Goal: Task Accomplishment & Management: Manage account settings

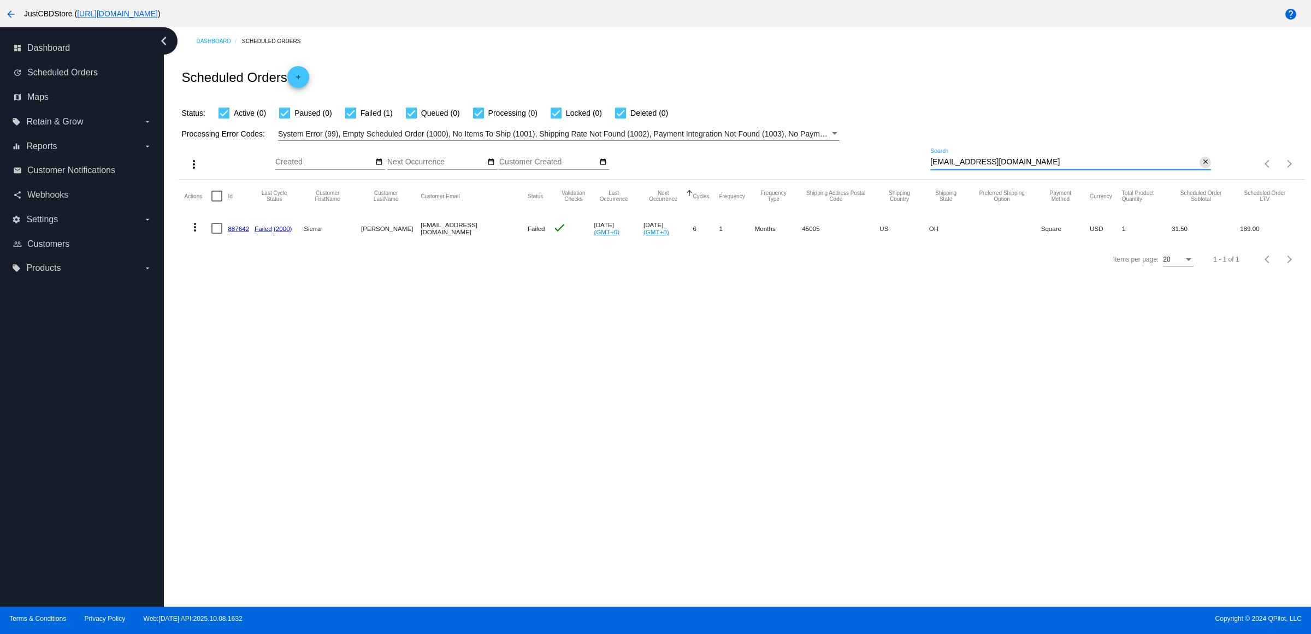
click at [1199, 168] on button "close" at bounding box center [1204, 162] width 11 height 11
click at [1195, 173] on div "search" at bounding box center [1070, 164] width 281 height 17
click at [1196, 173] on div "search" at bounding box center [1070, 164] width 281 height 17
click at [1209, 173] on mat-icon "search" at bounding box center [1204, 164] width 13 height 17
click at [1205, 167] on input "Search" at bounding box center [1070, 162] width 281 height 9
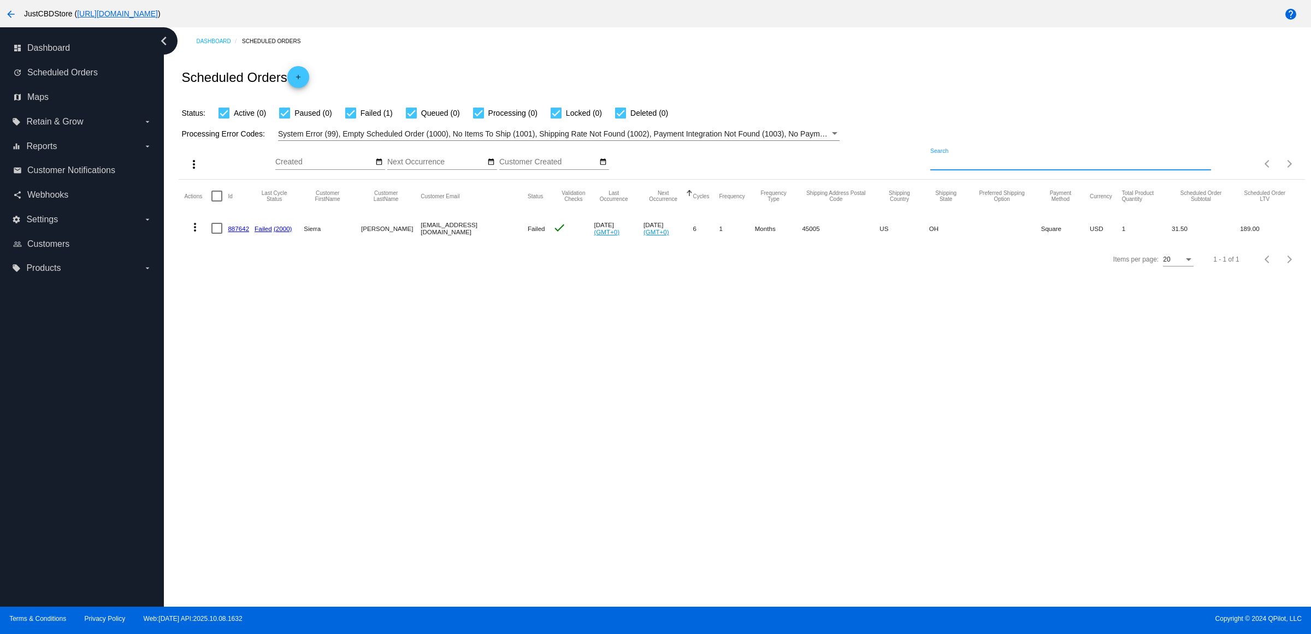
paste input "[PERSON_NAME][EMAIL_ADDRESS][DOMAIN_NAME]"
type input "[PERSON_NAME][EMAIL_ADDRESS][DOMAIN_NAME]"
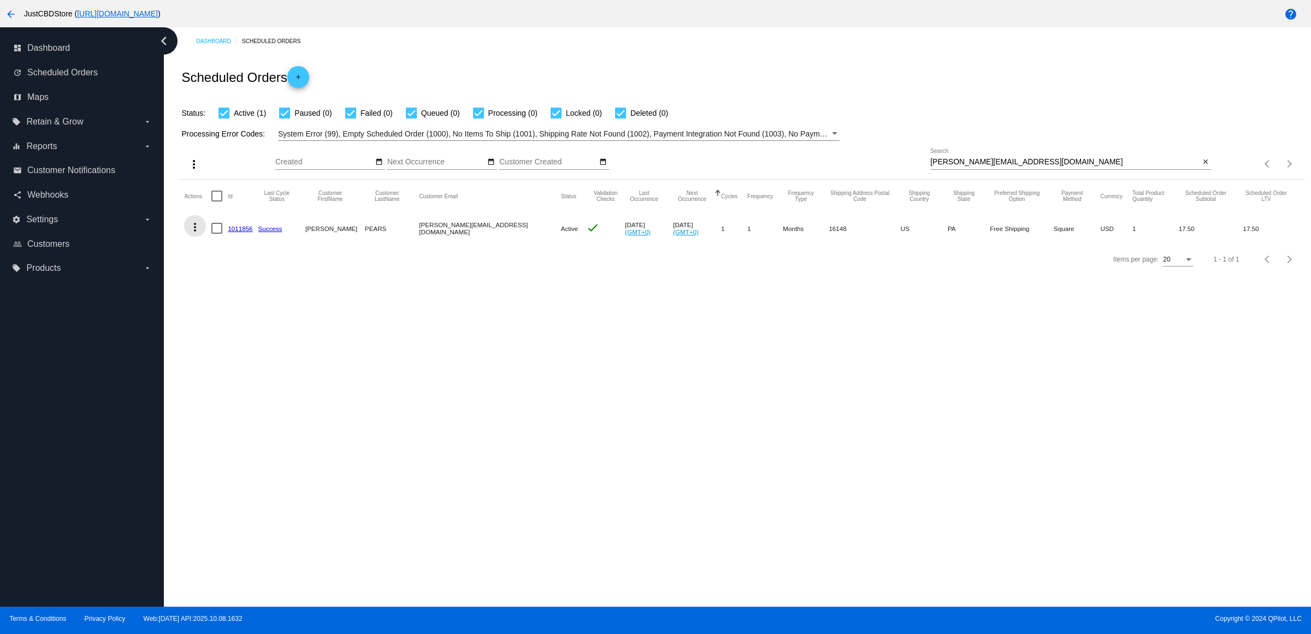
click at [202, 234] on mat-icon "more_vert" at bounding box center [194, 227] width 13 height 13
click at [275, 433] on div at bounding box center [655, 317] width 1311 height 634
click at [202, 234] on mat-icon "more_vert" at bounding box center [194, 227] width 13 height 13
click at [244, 375] on button "delete Delete" at bounding box center [242, 380] width 109 height 26
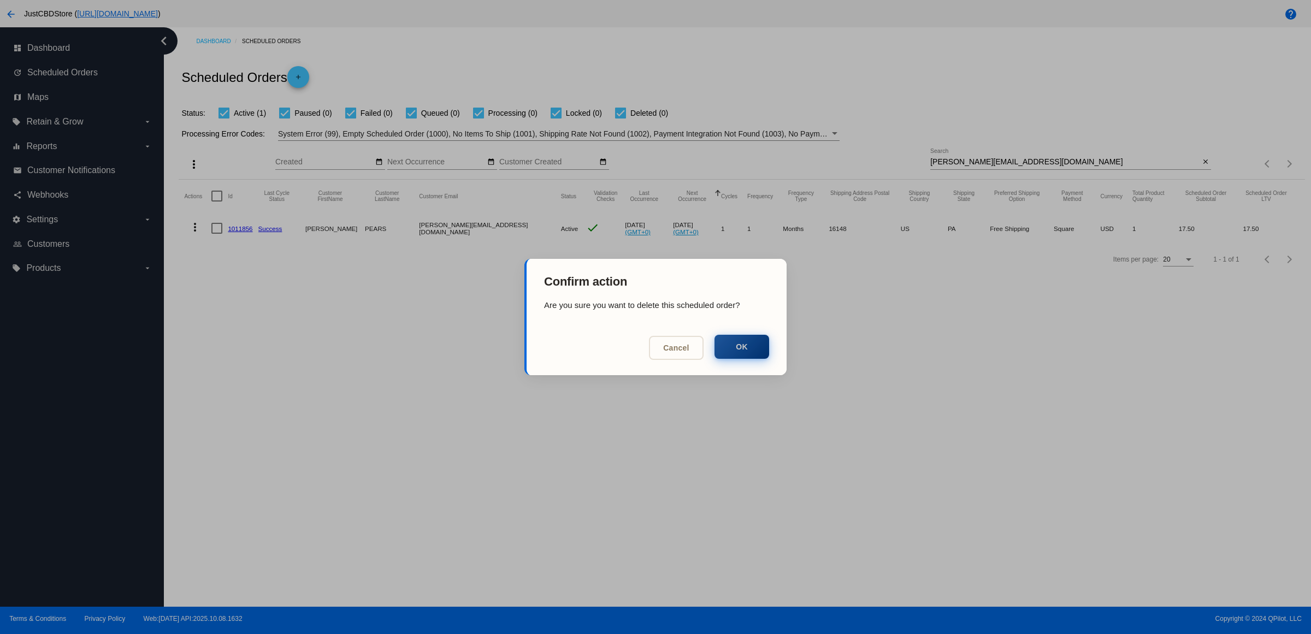
click at [762, 353] on button "OK" at bounding box center [741, 347] width 55 height 24
